Goal: Task Accomplishment & Management: Use online tool/utility

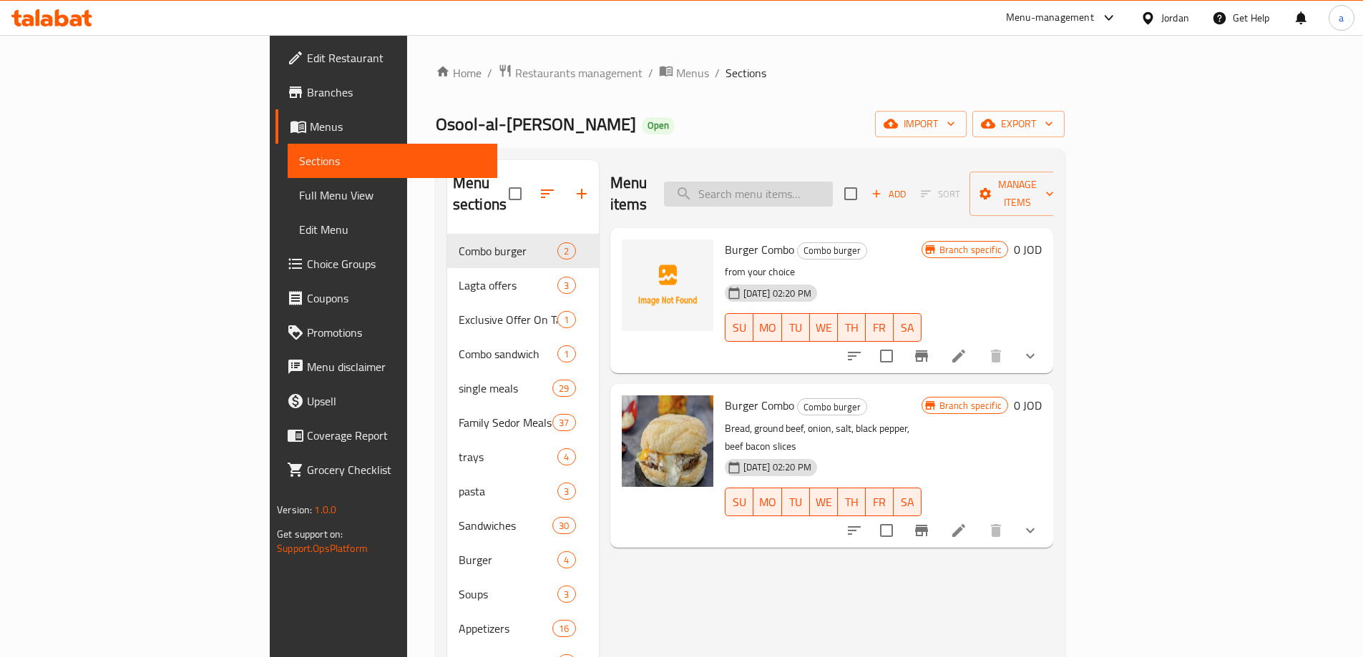
click at [795, 189] on input "search" at bounding box center [748, 194] width 169 height 25
paste input "فول بلبن"
type input "فول بلبن"
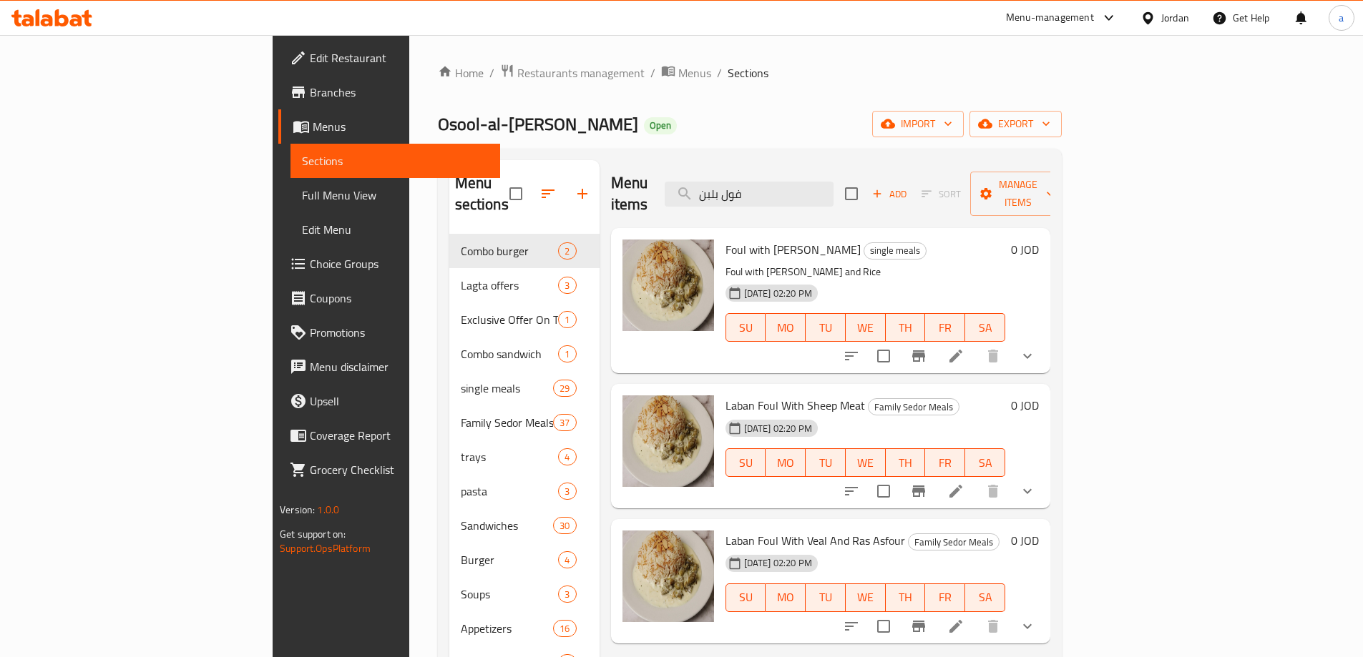
click at [976, 345] on li at bounding box center [956, 356] width 40 height 26
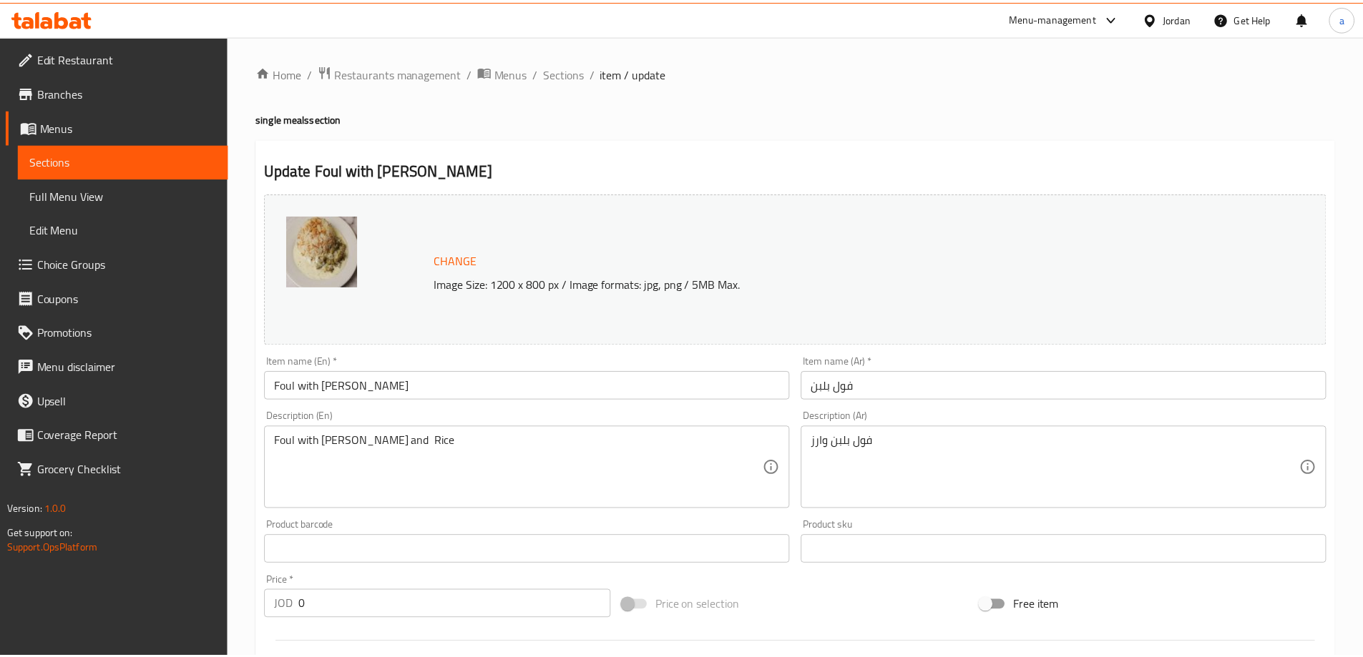
scroll to position [448, 0]
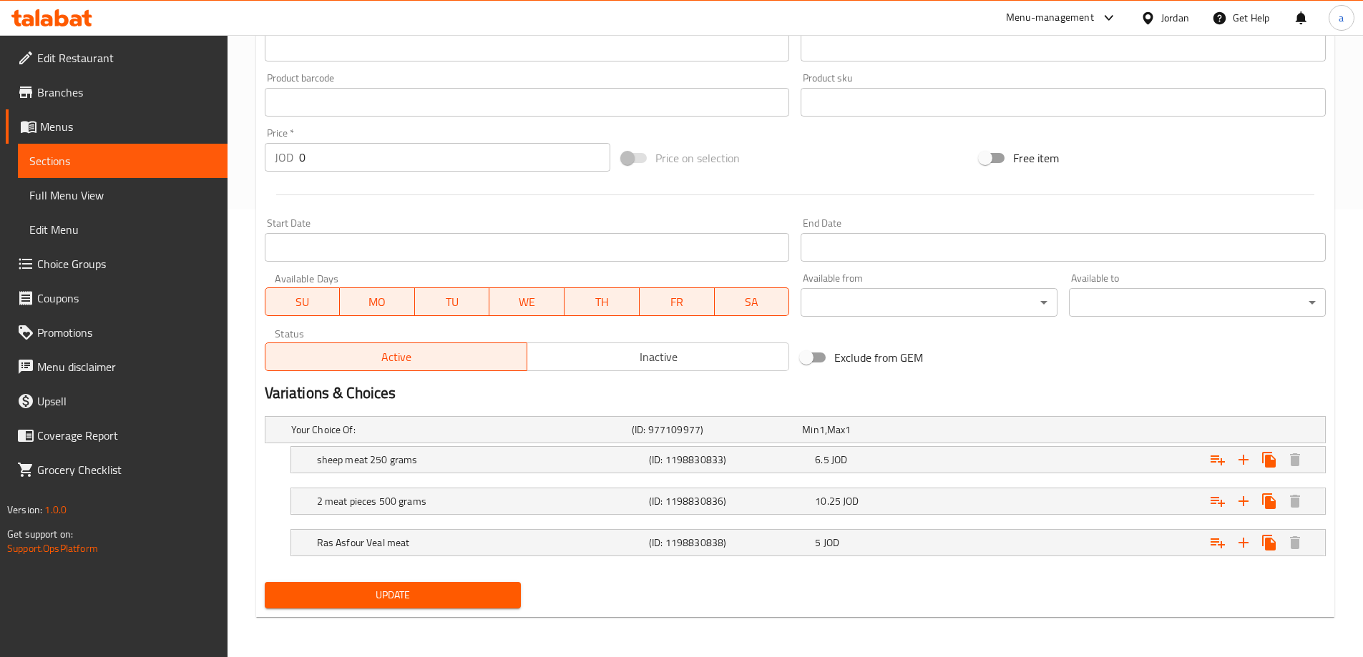
click at [711, 573] on div "Your Choice Of: (ID: 977109977) Min 1 , Max 1 Name (En) Your Choice Of: Name (E…" at bounding box center [795, 494] width 1072 height 166
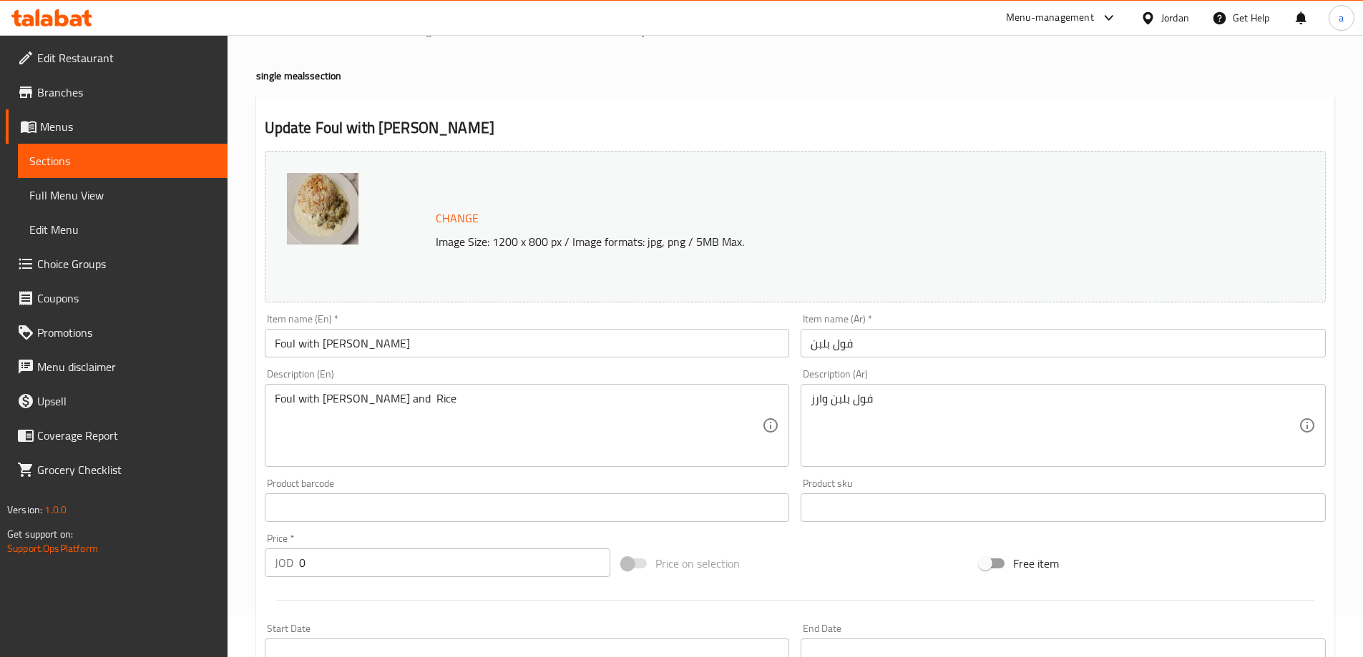
scroll to position [0, 0]
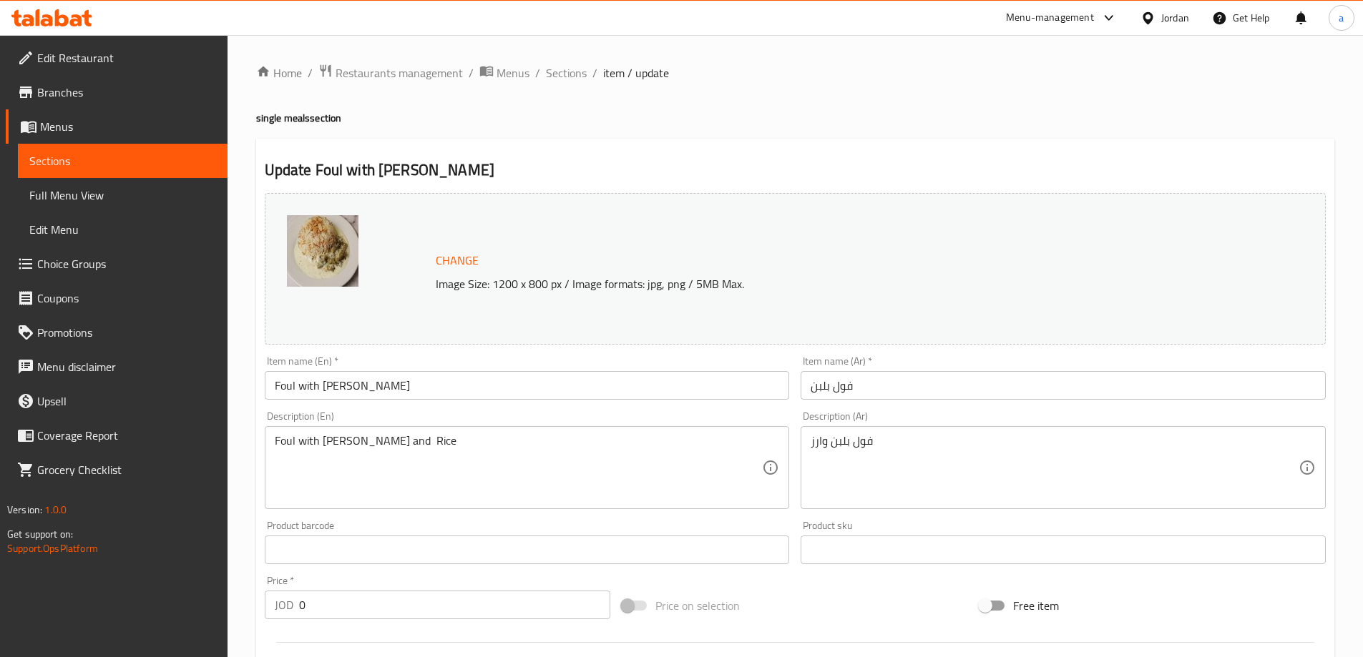
click at [843, 146] on div "Update Foul with Laban Change Image Size: 1200 x 800 px / Image formats: jpg, p…" at bounding box center [795, 643] width 1078 height 1009
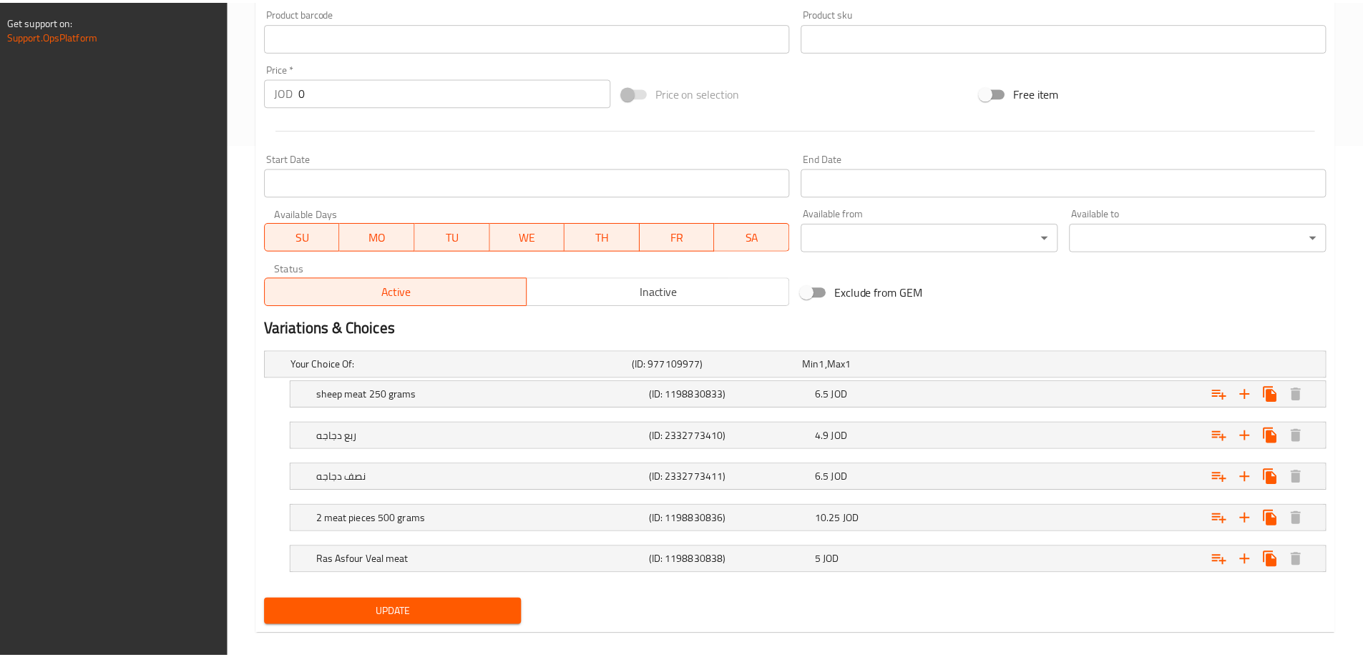
scroll to position [531, 0]
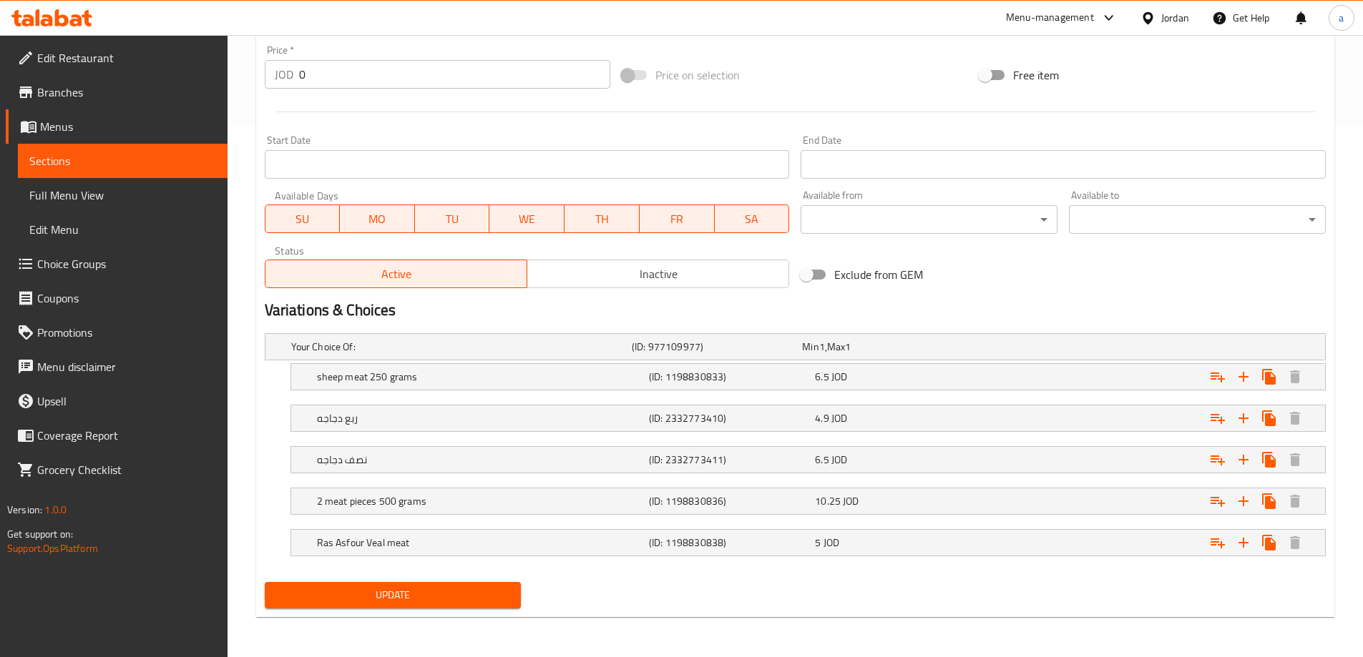
click at [780, 305] on h2 "Variations & Choices" at bounding box center [795, 310] width 1061 height 21
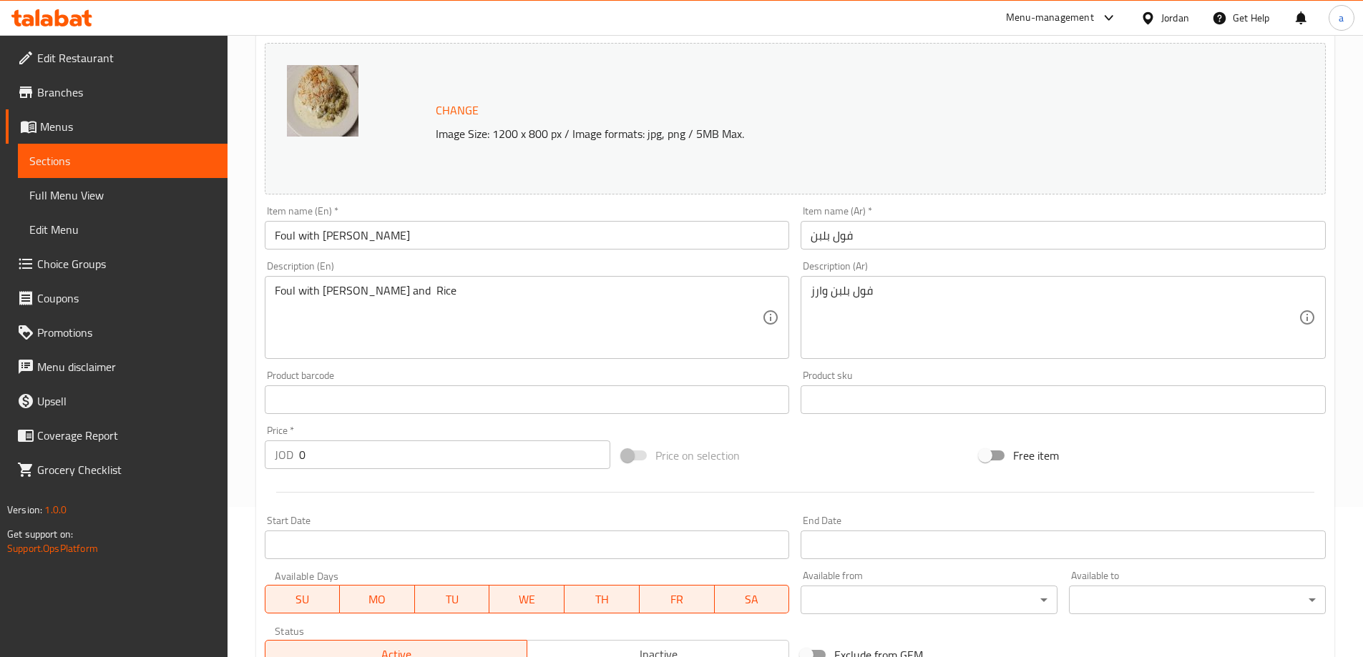
scroll to position [0, 0]
